Goal: Register for event/course

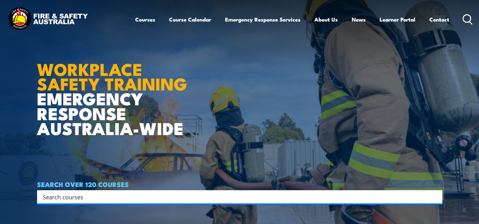
click at [156, 16] on ul "Courses Course Calendar Emergency Response Services Services Overview Emergency…" at bounding box center [292, 19] width 314 height 17
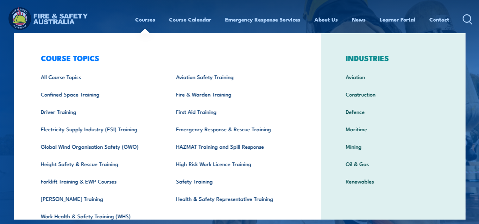
click at [149, 18] on link "Courses" at bounding box center [145, 19] width 20 height 17
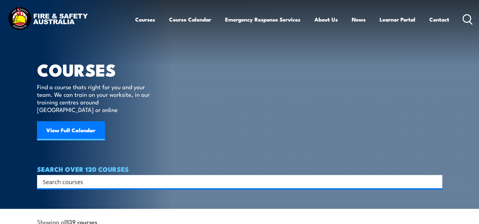
click at [466, 21] on icon at bounding box center [467, 19] width 10 height 10
click at [470, 21] on icon at bounding box center [467, 19] width 10 height 10
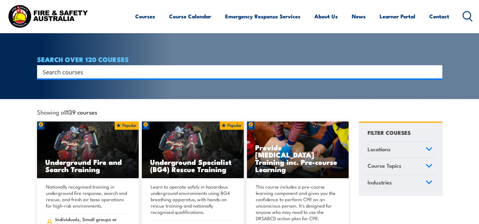
scroll to position [95, 0]
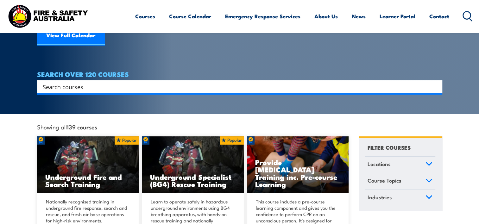
click at [103, 82] on input "Search input" at bounding box center [235, 86] width 385 height 9
type input "manual"
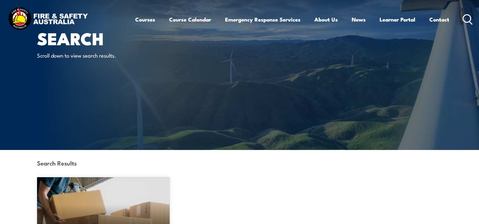
scroll to position [127, 0]
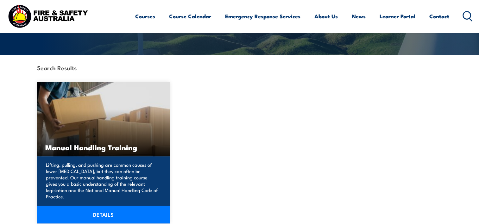
click at [92, 164] on p "Lifting, pulling, and pushing are common causes of lower [MEDICAL_DATA], but th…" at bounding box center [102, 181] width 113 height 38
click at [96, 192] on p "Lifting, pulling, and pushing are common causes of lower [MEDICAL_DATA], but th…" at bounding box center [102, 181] width 113 height 38
click at [97, 206] on link "DETAILS" at bounding box center [103, 215] width 133 height 18
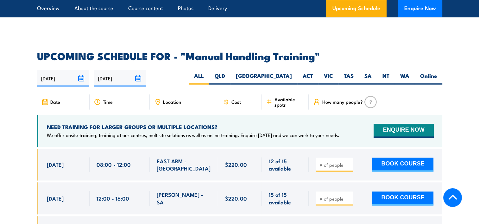
scroll to position [949, 0]
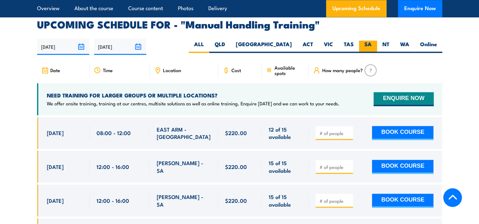
click at [373, 48] on label "SA" at bounding box center [368, 46] width 18 height 12
click at [373, 45] on input "SA" at bounding box center [373, 42] width 4 height 4
radio input "true"
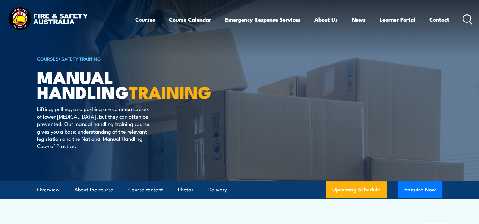
click at [467, 13] on div "Courses Course Calendar Emergency Response Services Services Overview Emergency…" at bounding box center [304, 19] width 338 height 27
click at [466, 18] on icon at bounding box center [467, 19] width 10 height 10
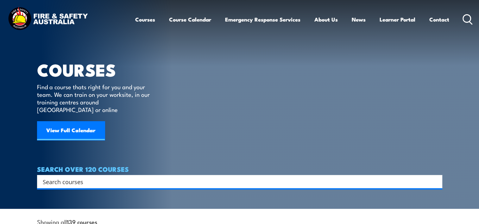
click at [86, 177] on input "Search input" at bounding box center [235, 181] width 385 height 9
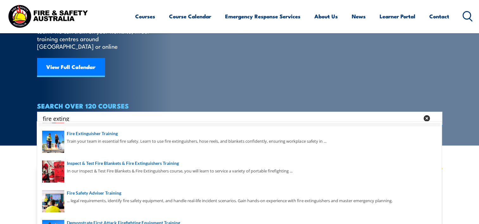
scroll to position [59, 0]
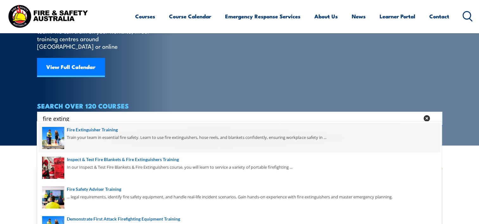
type input "fire exting"
click at [112, 139] on span at bounding box center [239, 138] width 401 height 30
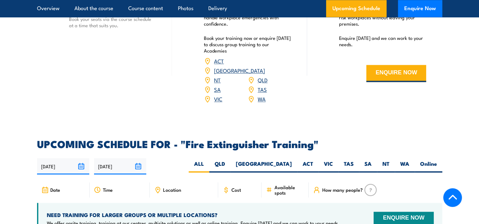
scroll to position [1044, 0]
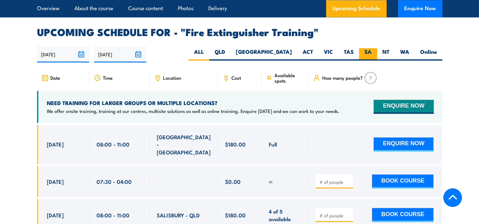
click at [366, 48] on label "SA" at bounding box center [368, 54] width 18 height 12
click at [371, 48] on input "SA" at bounding box center [373, 50] width 4 height 4
radio input "true"
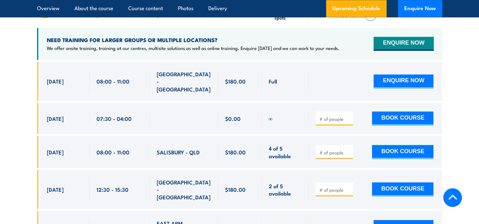
scroll to position [1107, 0]
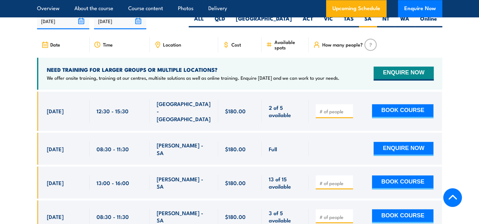
scroll to position [1062, 0]
